Goal: Transaction & Acquisition: Book appointment/travel/reservation

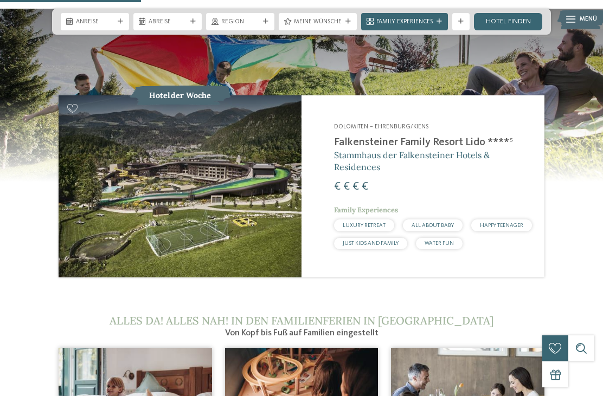
scroll to position [893, 0]
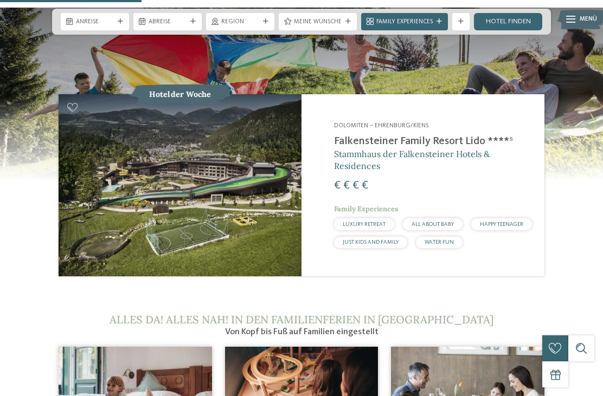
click at [214, 175] on img at bounding box center [180, 185] width 243 height 182
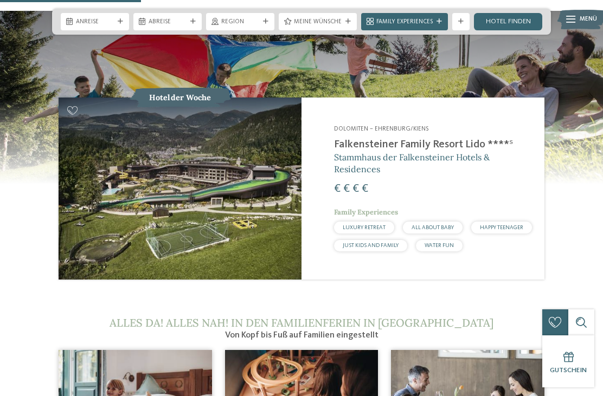
scroll to position [891, 0]
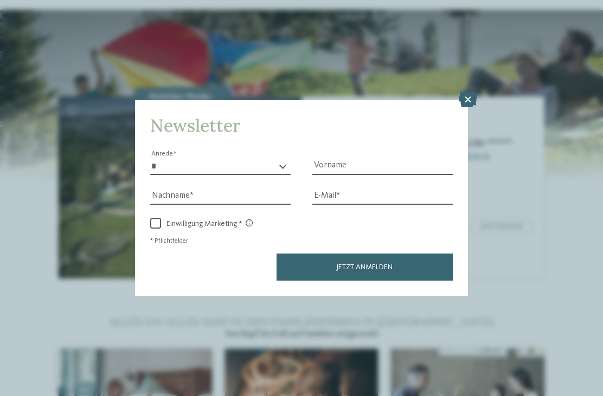
click at [466, 92] on icon at bounding box center [468, 99] width 18 height 15
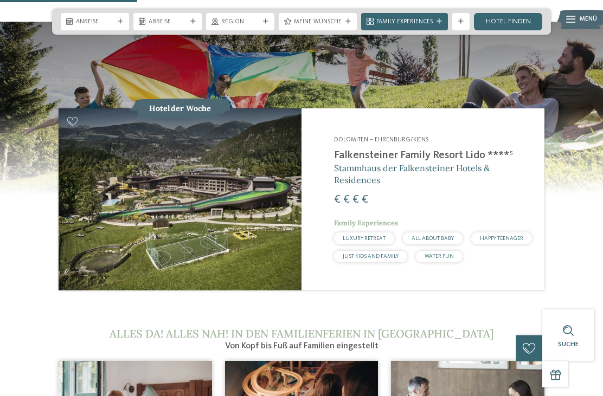
scroll to position [879, 0]
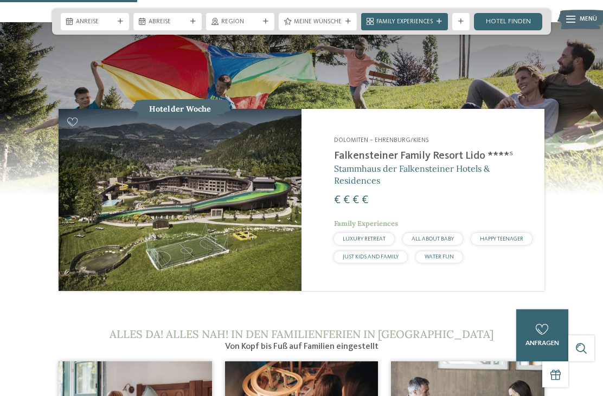
click at [370, 259] on span "JUST KIDS AND FAMILY" at bounding box center [371, 256] width 56 height 5
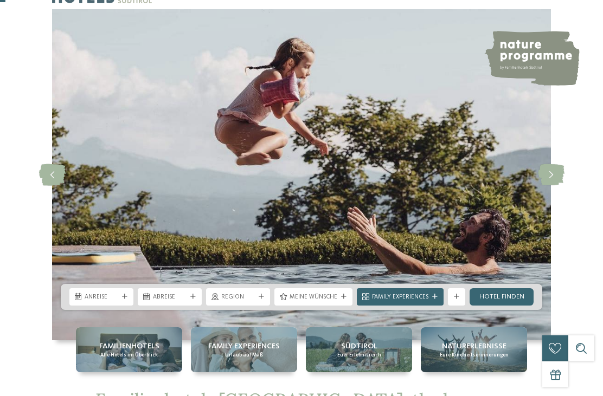
scroll to position [36, 0]
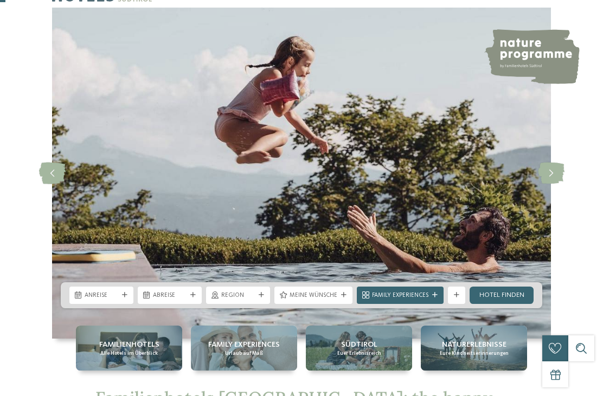
click at [553, 184] on icon at bounding box center [551, 174] width 27 height 22
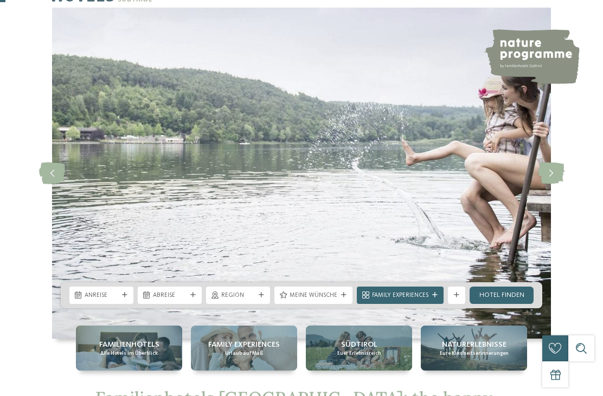
click at [550, 184] on icon at bounding box center [551, 174] width 27 height 22
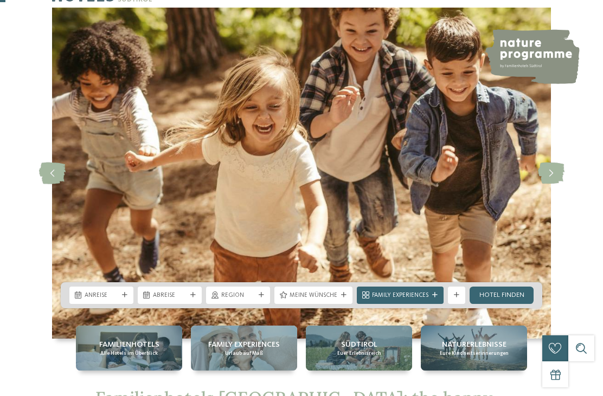
click at [552, 184] on icon at bounding box center [551, 174] width 27 height 22
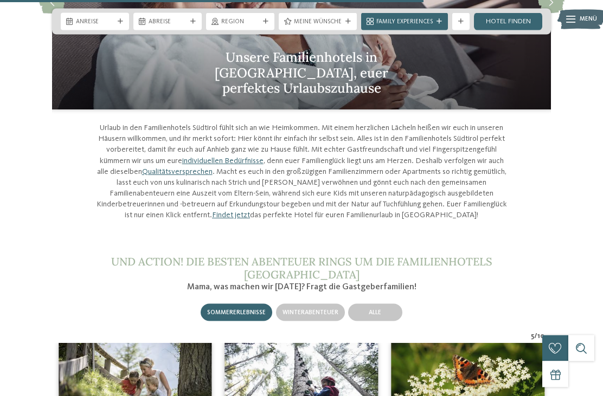
scroll to position [2701, 0]
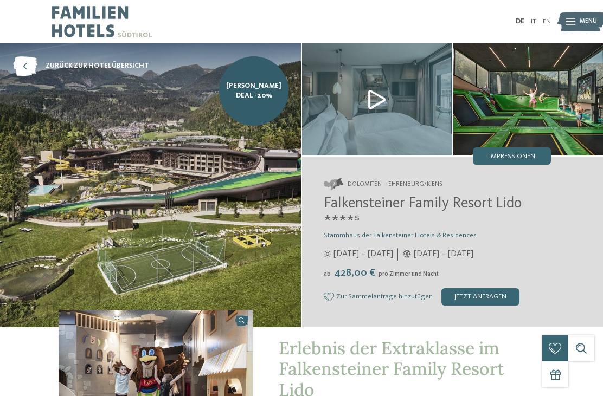
click at [372, 101] on img at bounding box center [377, 99] width 150 height 112
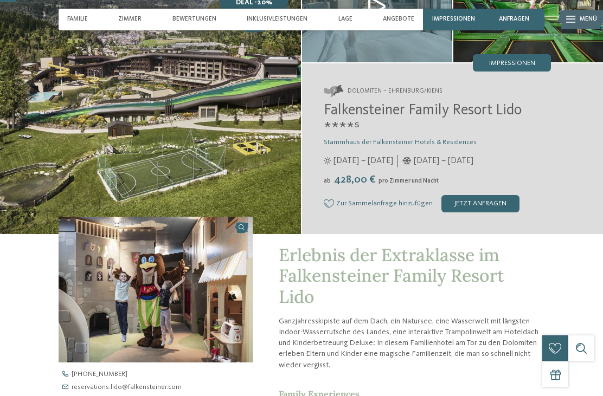
scroll to position [64, 0]
